Goal: Register for event/course

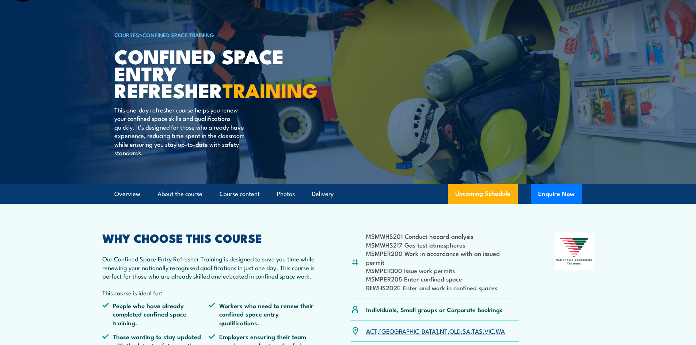
scroll to position [37, 0]
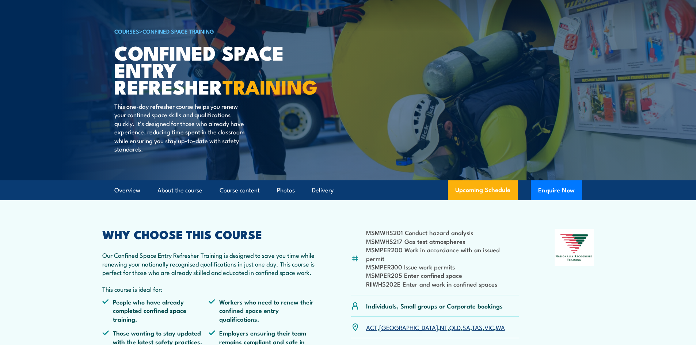
click at [485, 323] on link "VIC" at bounding box center [490, 327] width 10 height 9
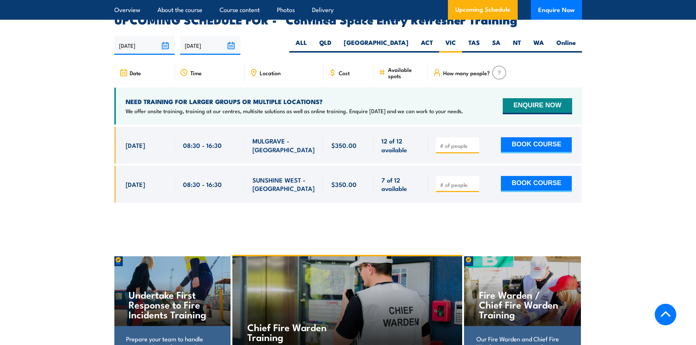
scroll to position [1296, 0]
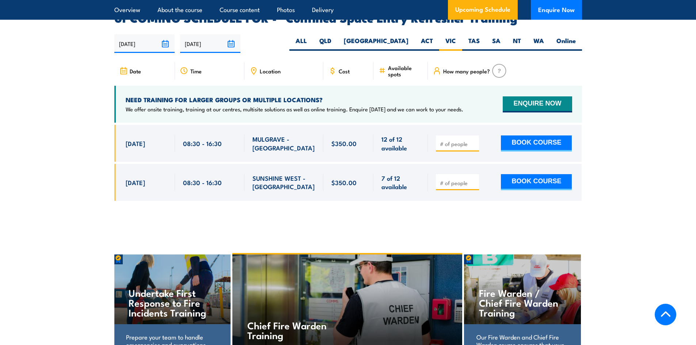
drag, startPoint x: 405, startPoint y: 215, endPoint x: 365, endPoint y: 210, distance: 39.8
drag, startPoint x: 365, startPoint y: 210, endPoint x: 354, endPoint y: 215, distance: 12.4
drag, startPoint x: 354, startPoint y: 215, endPoint x: 264, endPoint y: 203, distance: 90.7
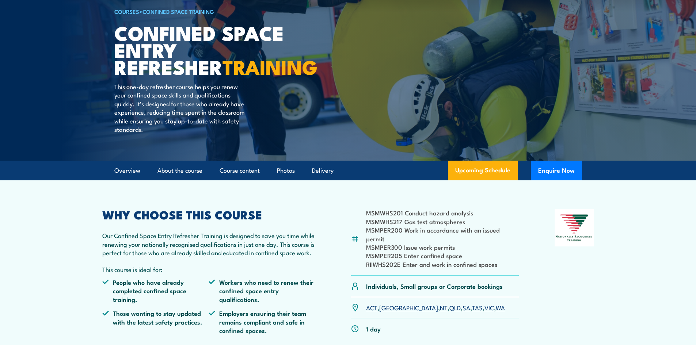
scroll to position [73, 0]
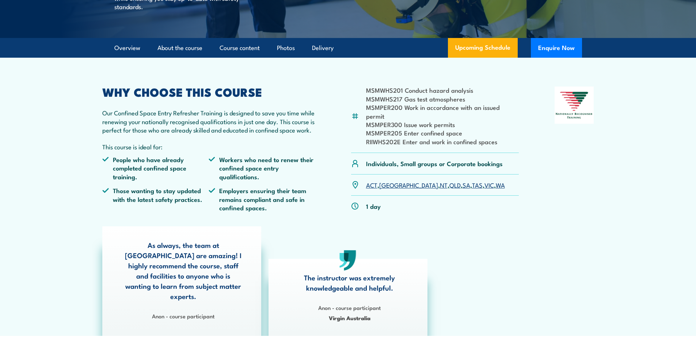
scroll to position [183, 0]
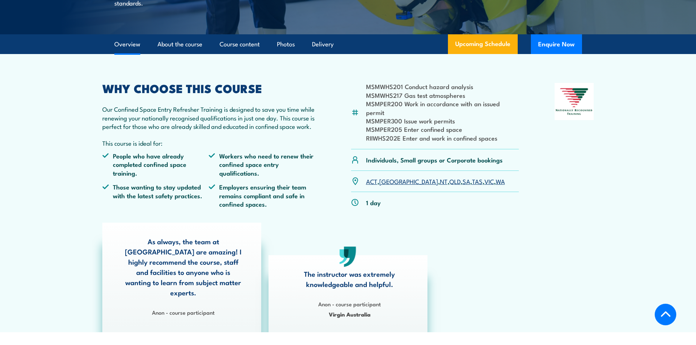
click at [485, 177] on link "VIC" at bounding box center [490, 181] width 10 height 9
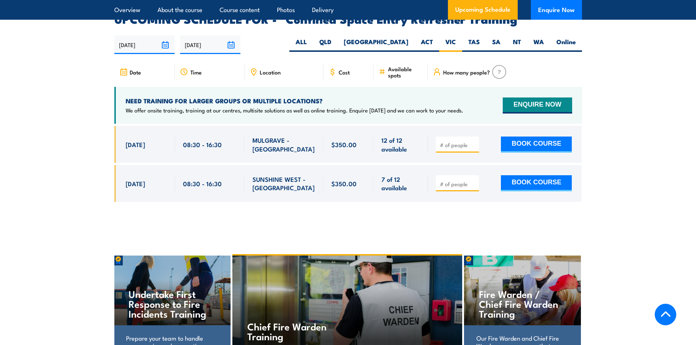
scroll to position [1296, 0]
